Goal: Information Seeking & Learning: Learn about a topic

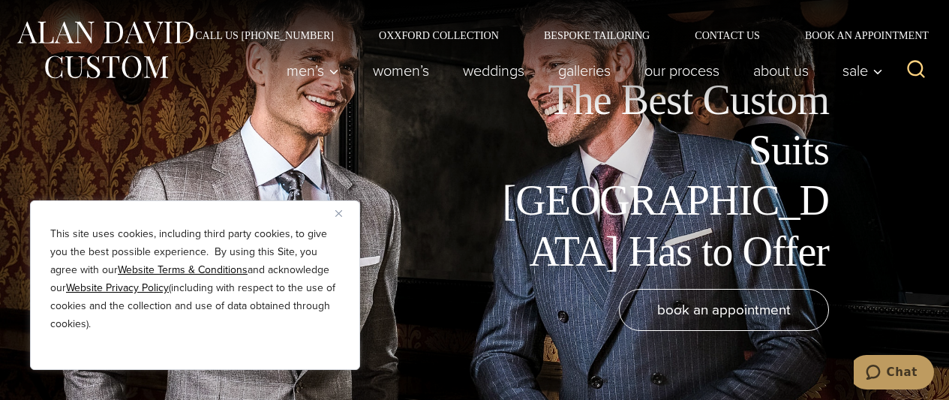
click at [171, 251] on p "This site uses cookies, including third party cookies, to give you the best pos…" at bounding box center [195, 279] width 290 height 108
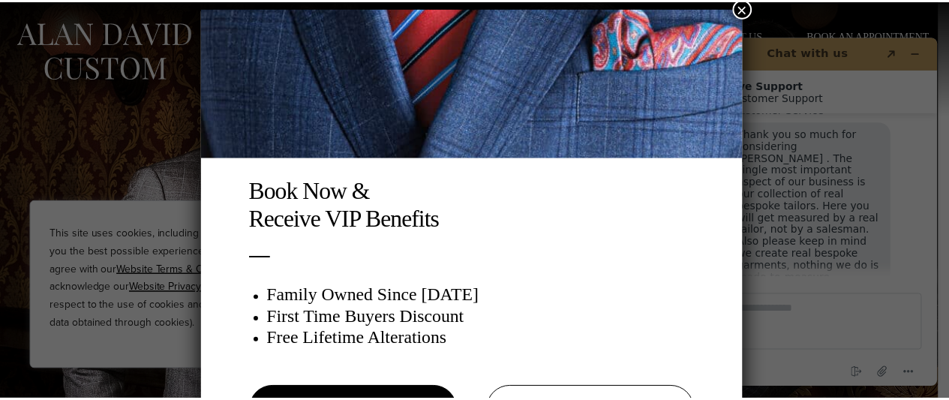
scroll to position [8, 0]
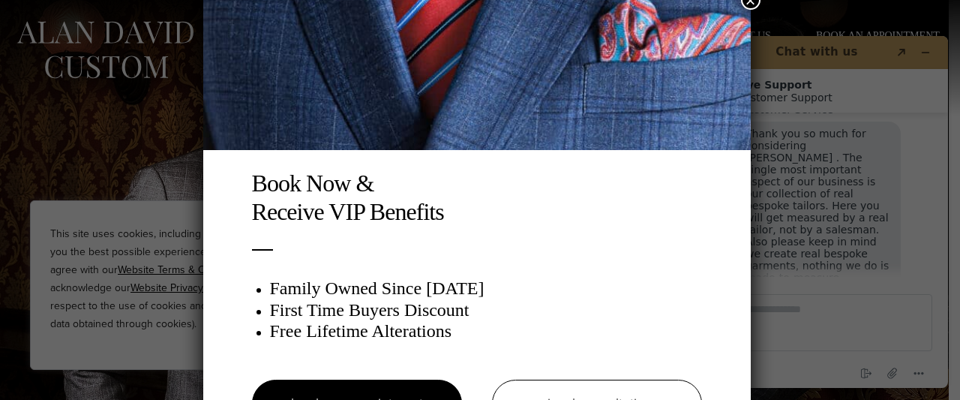
drag, startPoint x: 139, startPoint y: 245, endPoint x: 185, endPoint y: 270, distance: 52.7
click at [185, 270] on div "Book Now & Receive VIP Benefits Family Owned Since 1913 First Time Buyers Disco…" at bounding box center [480, 200] width 960 height 400
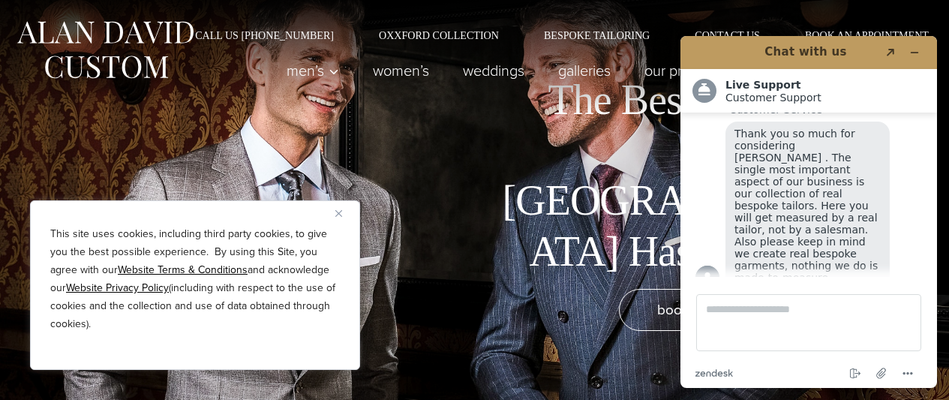
click at [273, 305] on p "This site uses cookies, including third party cookies, to give you the best pos…" at bounding box center [195, 279] width 290 height 108
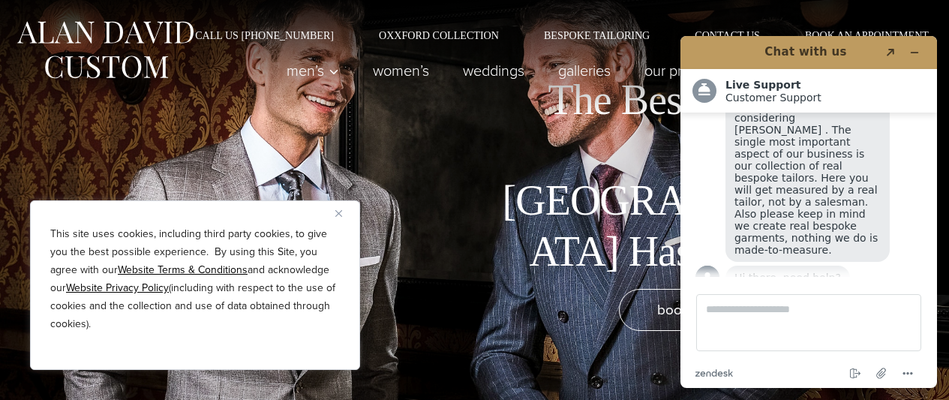
click at [266, 317] on p "This site uses cookies, including third party cookies, to give you the best pos…" at bounding box center [195, 279] width 290 height 108
click at [425, 35] on link "Oxxford Collection" at bounding box center [438, 35] width 165 height 11
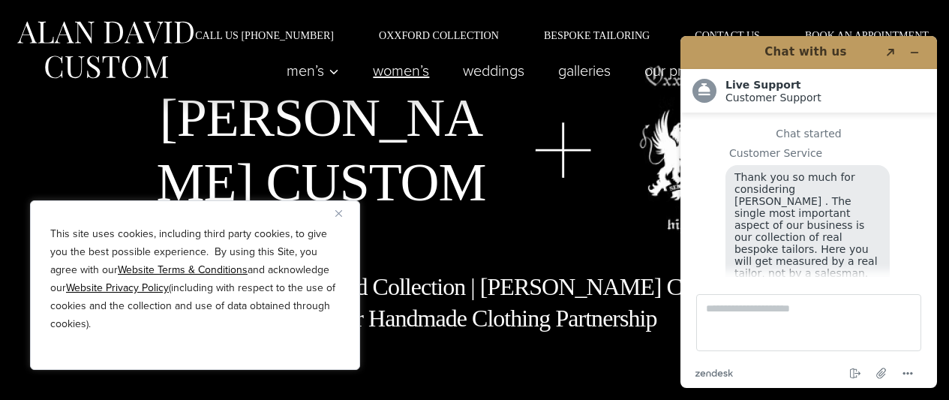
scroll to position [71, 0]
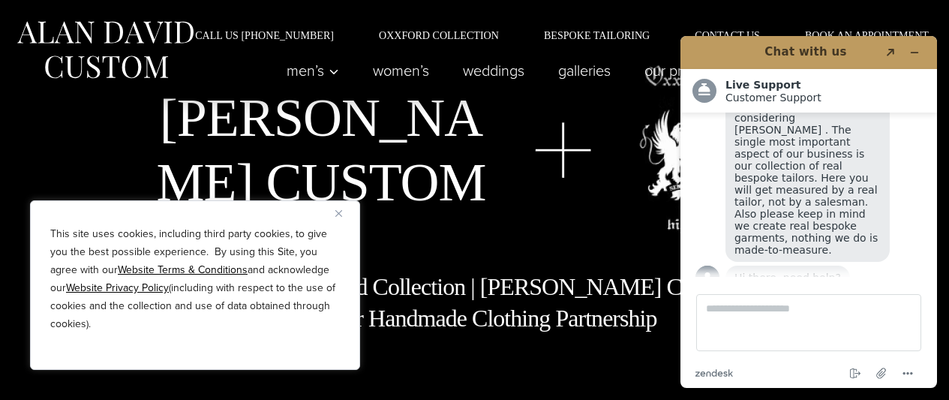
click at [338, 216] on img "Close" at bounding box center [338, 213] width 7 height 7
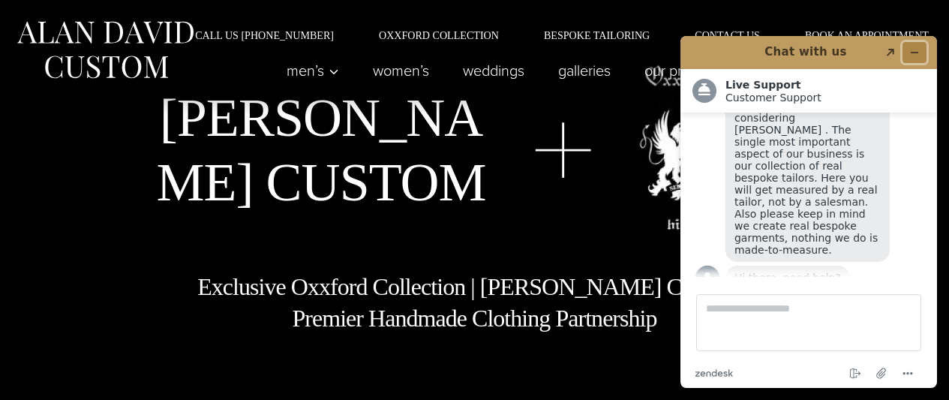
click at [907, 51] on button "Minimize widget" at bounding box center [915, 52] width 24 height 21
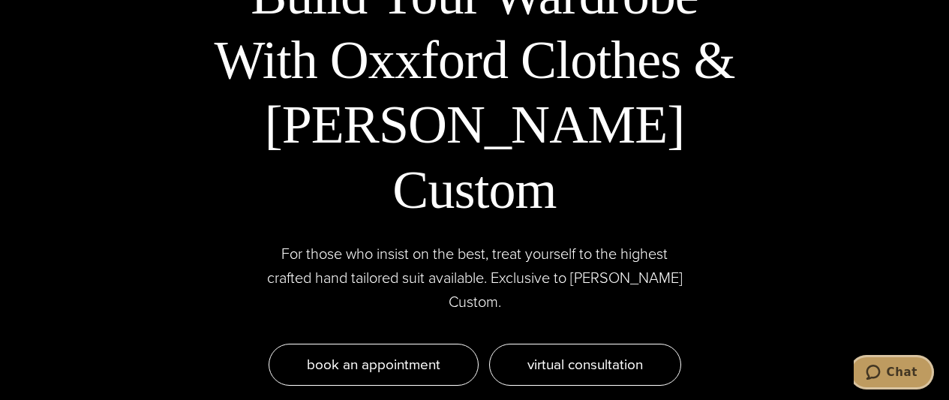
scroll to position [4801, 0]
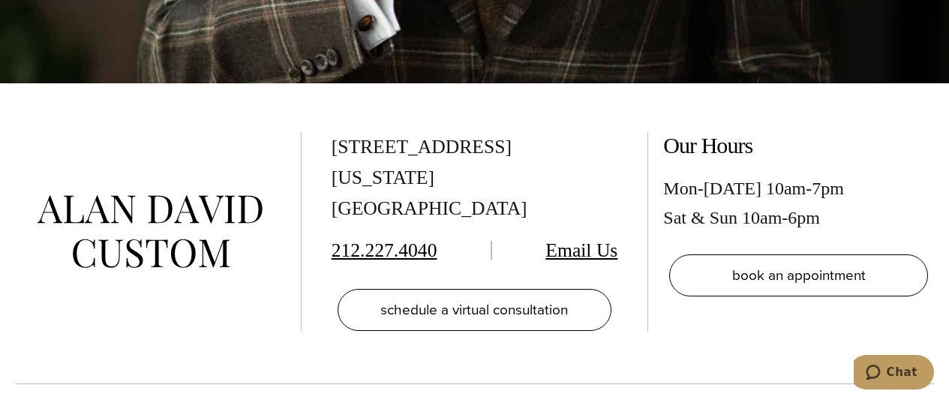
scroll to position [5851, 0]
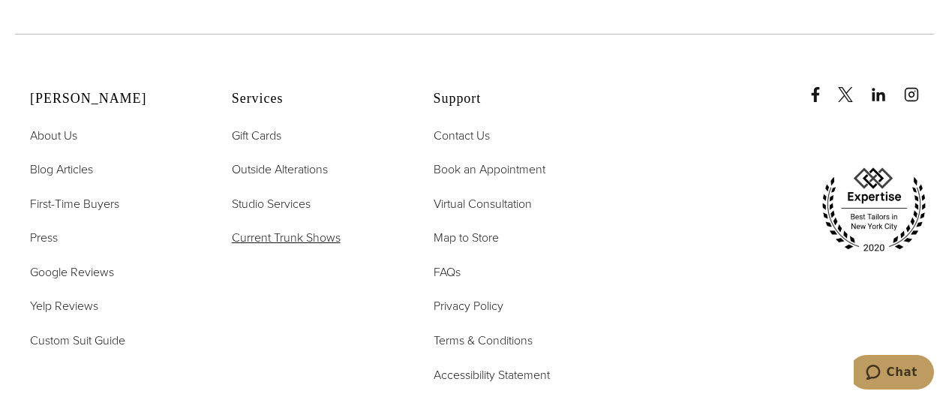
click at [266, 229] on span "Current Trunk Shows" at bounding box center [286, 237] width 109 height 17
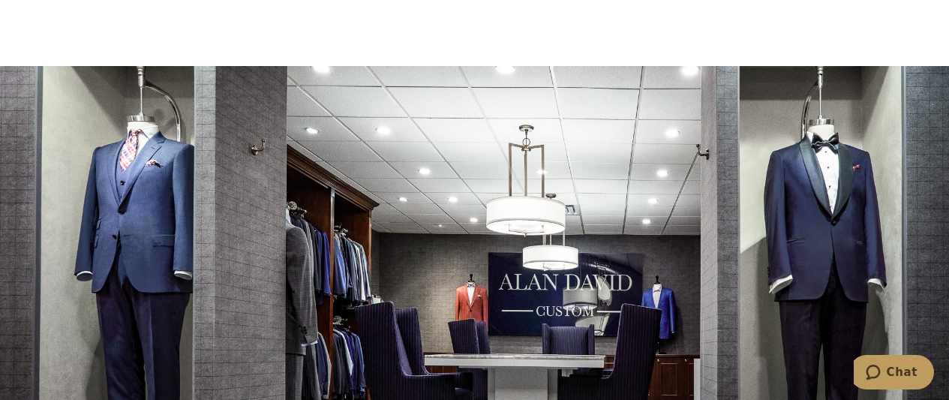
scroll to position [4640, 0]
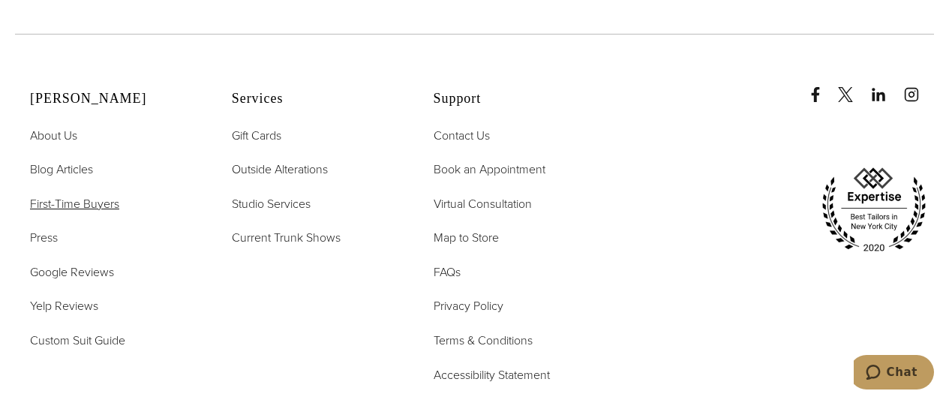
click at [63, 195] on span "First-Time Buyers" at bounding box center [74, 203] width 89 height 17
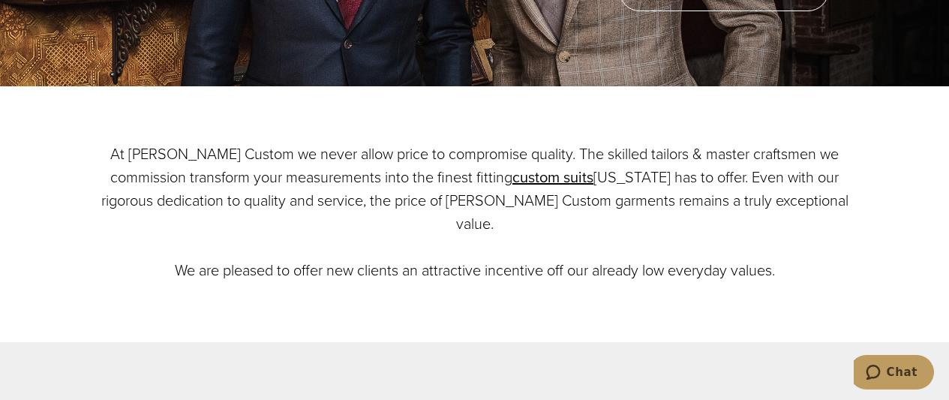
scroll to position [360, 0]
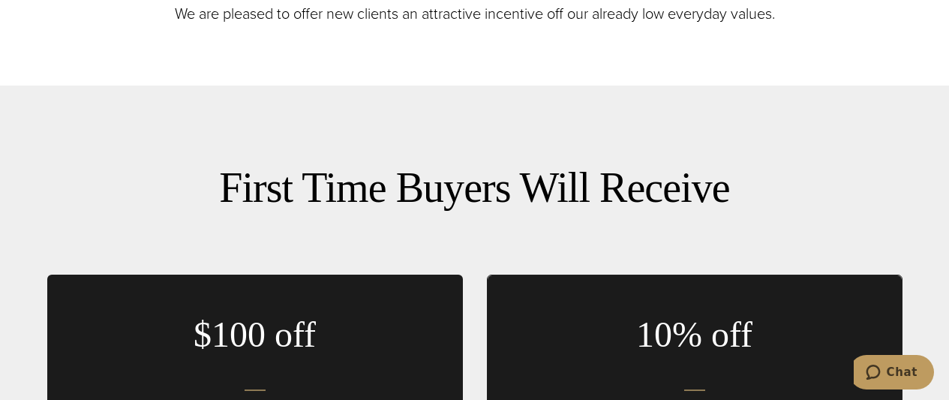
click at [63, 101] on div "First Time Buyers Will Receive $100 off every custom suit every custom tuxedo e…" at bounding box center [474, 356] width 885 height 541
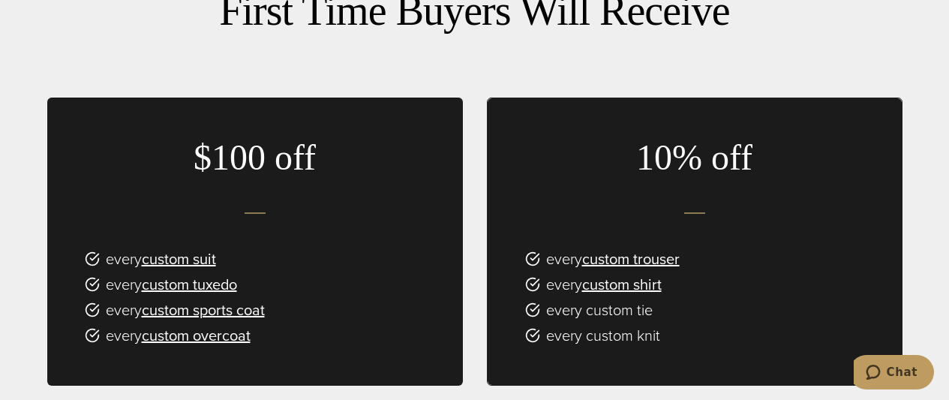
scroll to position [750, 0]
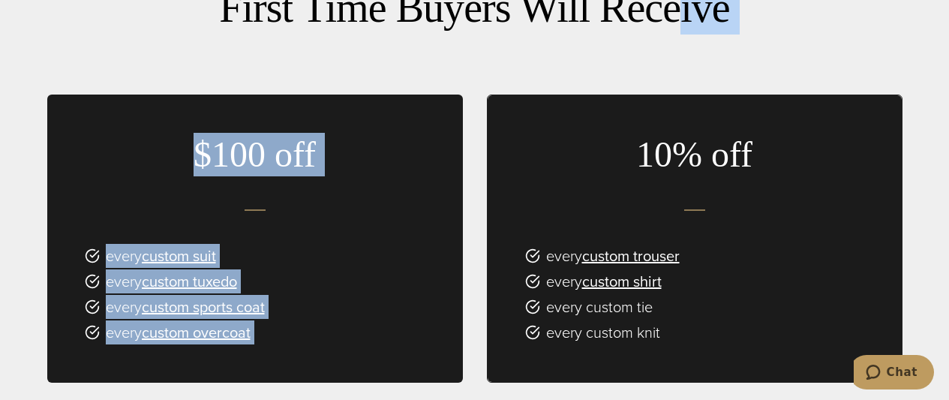
drag, startPoint x: 629, startPoint y: 32, endPoint x: 678, endPoint y: 6, distance: 55.7
click at [678, 6] on div "First Time Buyers Will Receive $100 off every custom suit every custom tuxedo e…" at bounding box center [474, 213] width 855 height 466
